Goal: Check status

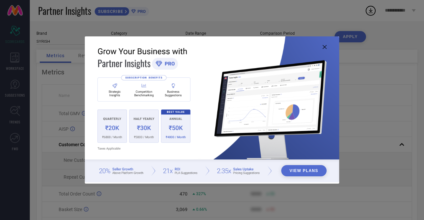
click at [325, 45] on icon at bounding box center [325, 47] width 4 height 4
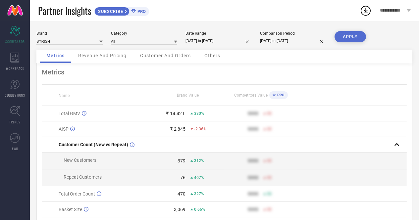
select select "6"
select select "2025"
select select "7"
select select "2025"
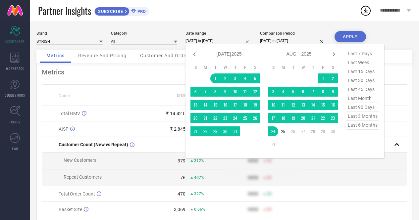
click at [213, 40] on input "[DATE] to [DATE]" at bounding box center [219, 40] width 66 height 7
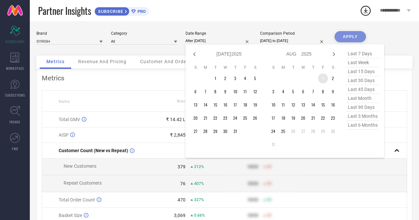
click at [321, 78] on td "1" at bounding box center [323, 79] width 10 height 10
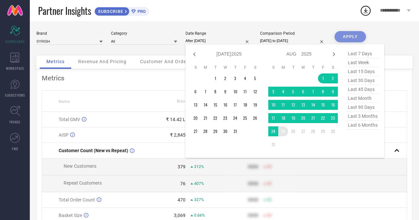
type input "[DATE] to [DATE]"
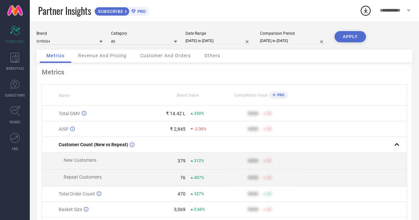
select select "6"
select select "2025"
select select "7"
select select "2025"
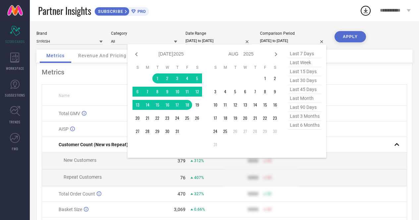
click at [292, 40] on input "[DATE] to [DATE]" at bounding box center [293, 40] width 66 height 7
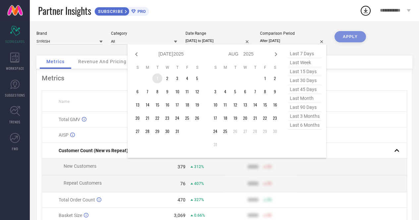
click at [156, 76] on td "1" at bounding box center [157, 79] width 10 height 10
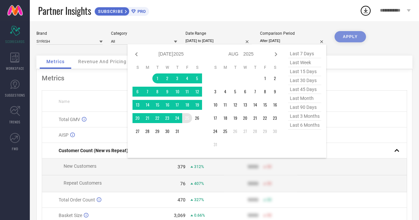
type input "[DATE] to [DATE]"
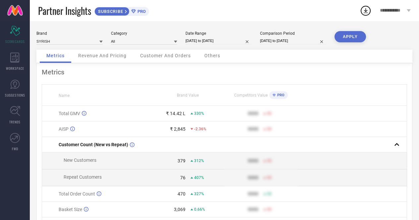
click at [352, 38] on button "APPLY" at bounding box center [350, 36] width 31 height 11
